Goal: Task Accomplishment & Management: Manage account settings

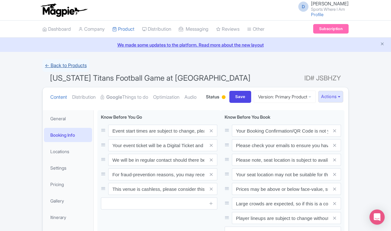
click at [76, 68] on link "← Back to Products" at bounding box center [65, 65] width 47 height 12
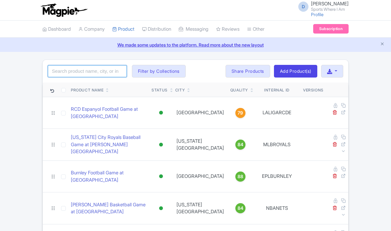
click at [93, 70] on input "search" at bounding box center [87, 71] width 79 height 12
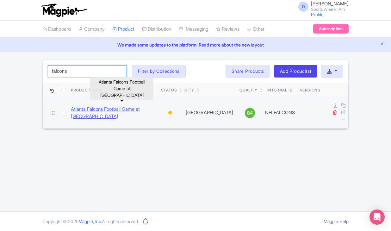
type input "falcons"
click at [103, 106] on link "Atlanta Falcons Football Game at Mercedes Benz Stadium" at bounding box center [113, 113] width 85 height 14
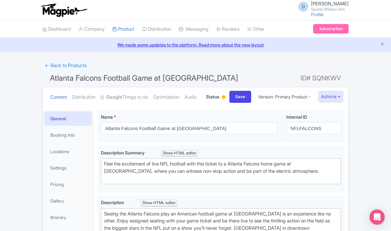
drag, startPoint x: 50, startPoint y: 78, endPoint x: 246, endPoint y: 75, distance: 196.6
click at [238, 75] on span "Atlanta Falcons Football Game at [GEOGRAPHIC_DATA]" at bounding box center [144, 77] width 188 height 9
copy span "Atlanta Falcons Football Game at [GEOGRAPHIC_DATA]"
click at [75, 64] on link "← Back to Products" at bounding box center [65, 65] width 47 height 12
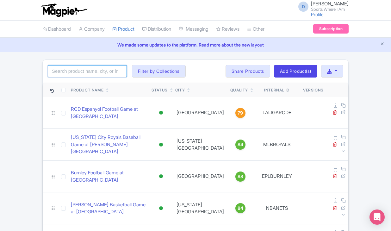
click at [83, 74] on input "search" at bounding box center [87, 71] width 79 height 12
type input "texans"
click button "Search" at bounding box center [0, 0] width 0 height 0
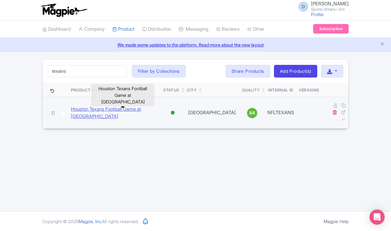
click at [83, 109] on link "Houston Texans Football Game at [GEOGRAPHIC_DATA]" at bounding box center [114, 113] width 87 height 14
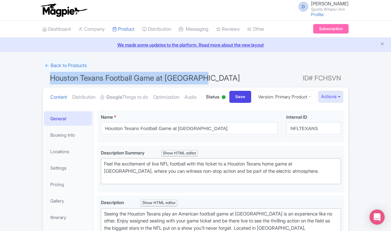
drag, startPoint x: 51, startPoint y: 78, endPoint x: 203, endPoint y: 82, distance: 151.7
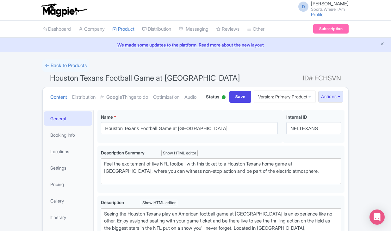
click at [214, 75] on h1 "Houston Texans Football Game at NRG Stadium ID# FCHSVN" at bounding box center [195, 79] width 306 height 15
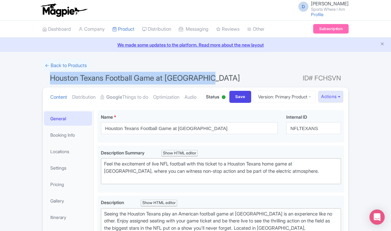
drag, startPoint x: 215, startPoint y: 78, endPoint x: 49, endPoint y: 76, distance: 165.3
click at [49, 76] on h1 "Houston Texans Football Game at NRG Stadium ID# FCHSVN" at bounding box center [195, 79] width 306 height 15
copy span "Houston Texans Football Game at NRG Stadium"
